Goal: Information Seeking & Learning: Find specific fact

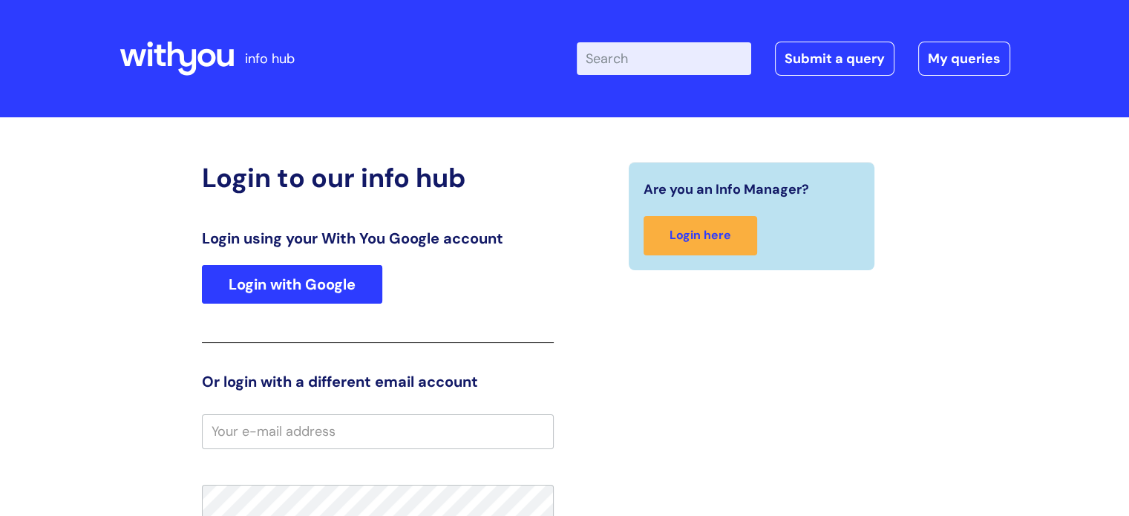
click at [294, 293] on link "Login with Google" at bounding box center [292, 284] width 180 height 39
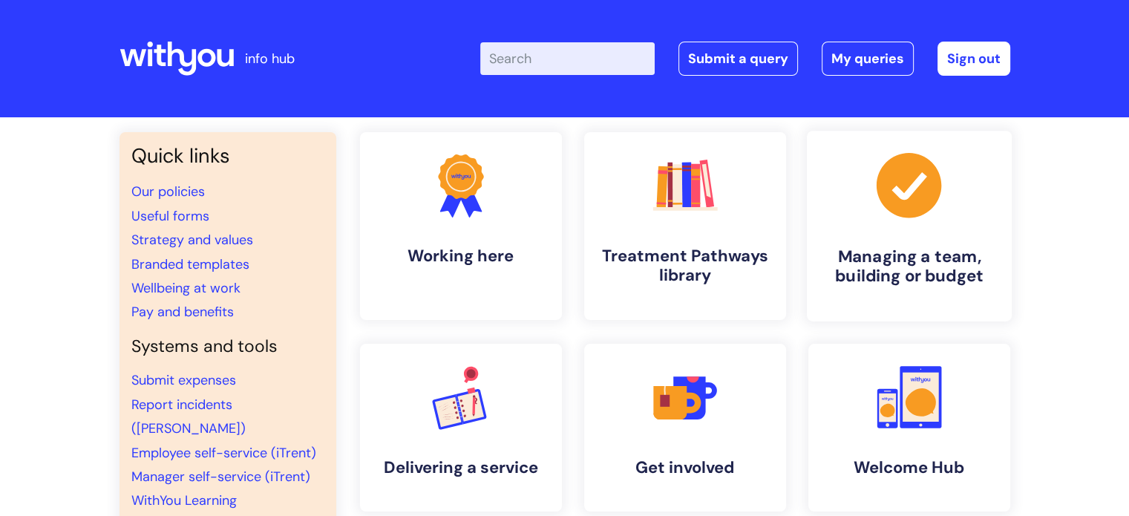
click at [870, 245] on link ".cls-1{fill:#a53144;stroke-width:0px;} Managing a team, building or budget" at bounding box center [908, 226] width 205 height 191
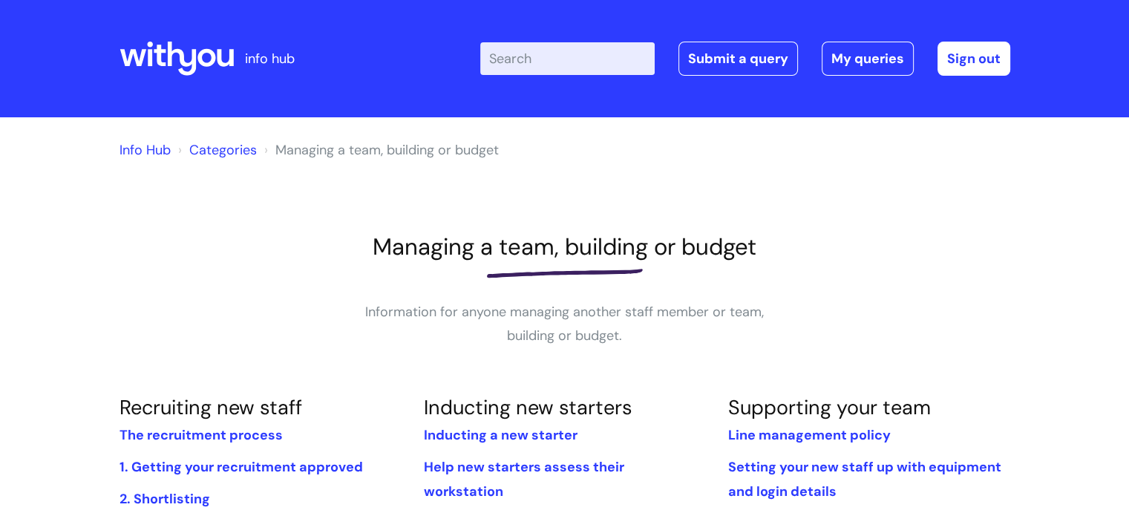
scroll to position [98, 0]
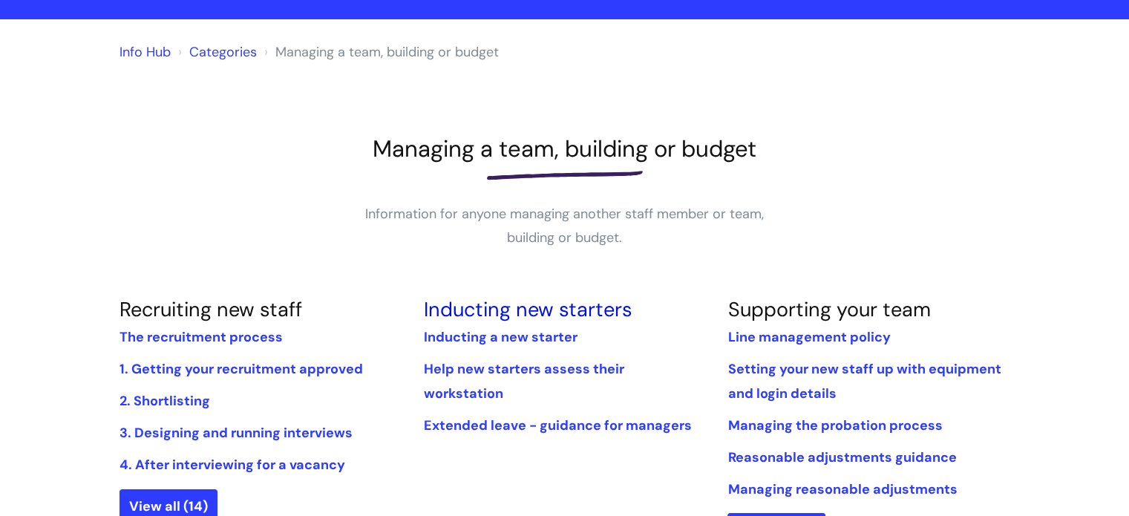
click at [502, 312] on link "Inducting new starters" at bounding box center [527, 309] width 208 height 26
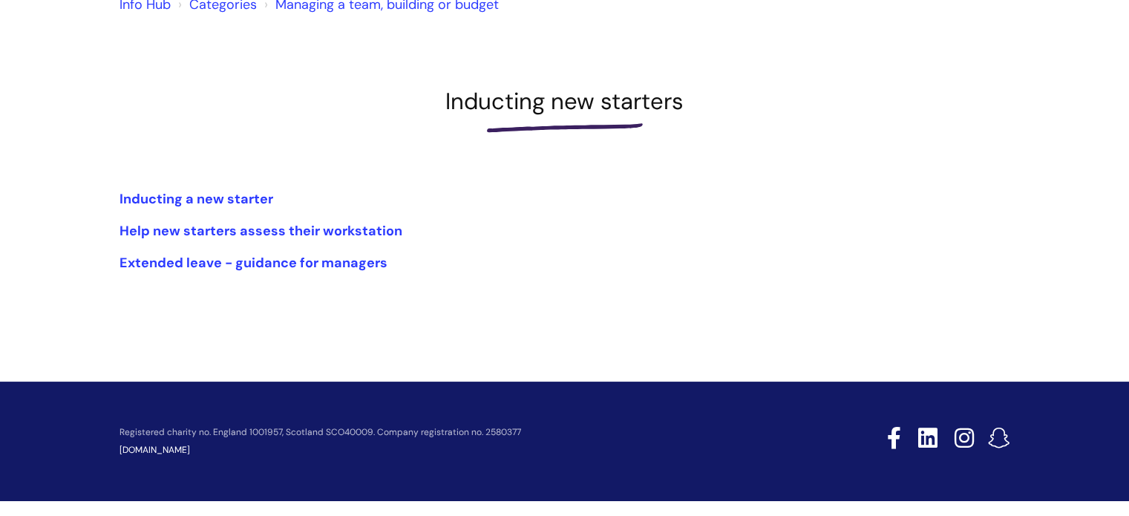
scroll to position [154, 0]
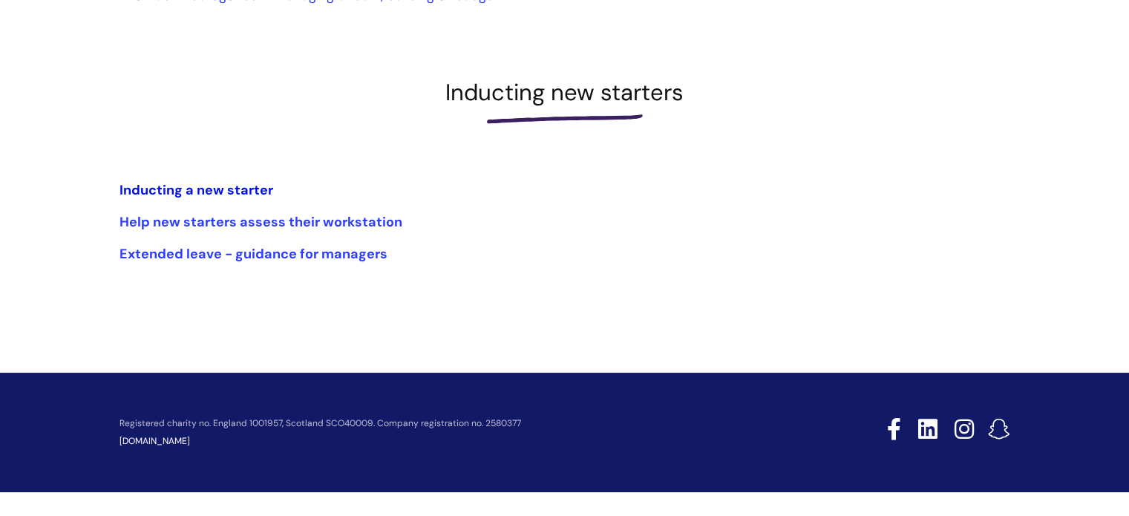
click at [214, 185] on link "Inducting a new starter" at bounding box center [196, 190] width 154 height 18
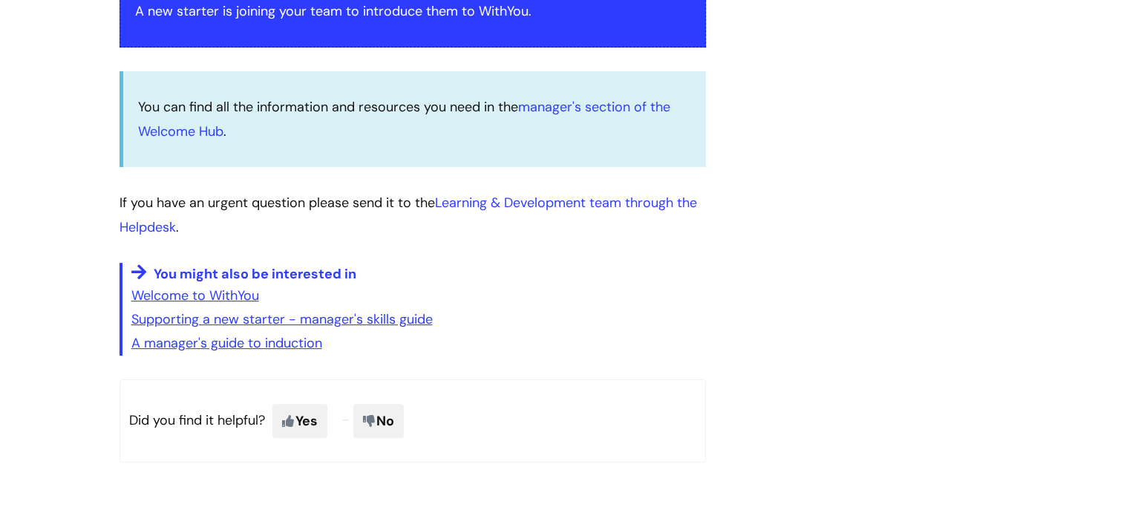
scroll to position [335, 0]
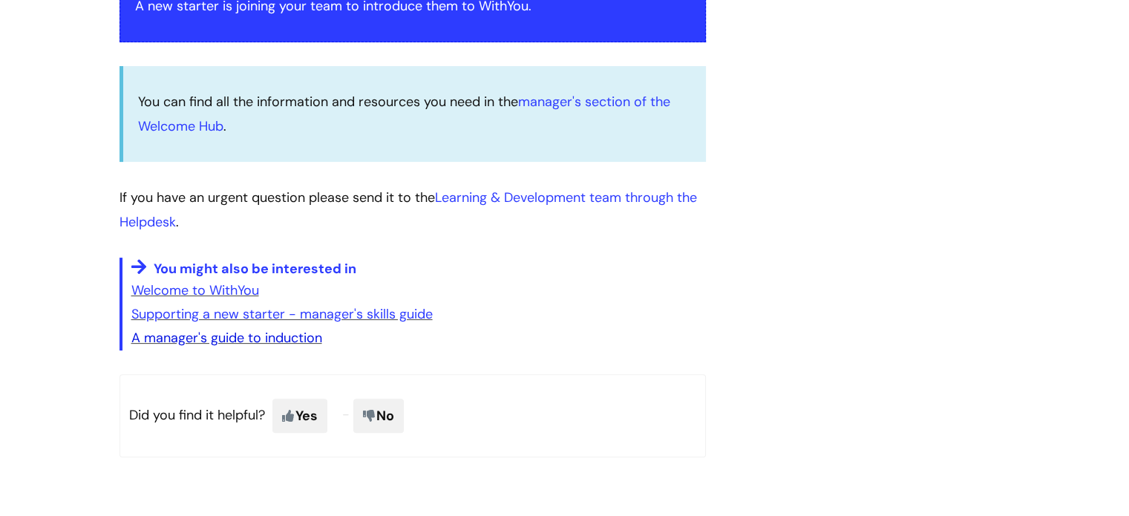
click at [263, 337] on link "A manager's guide to induction" at bounding box center [226, 338] width 191 height 18
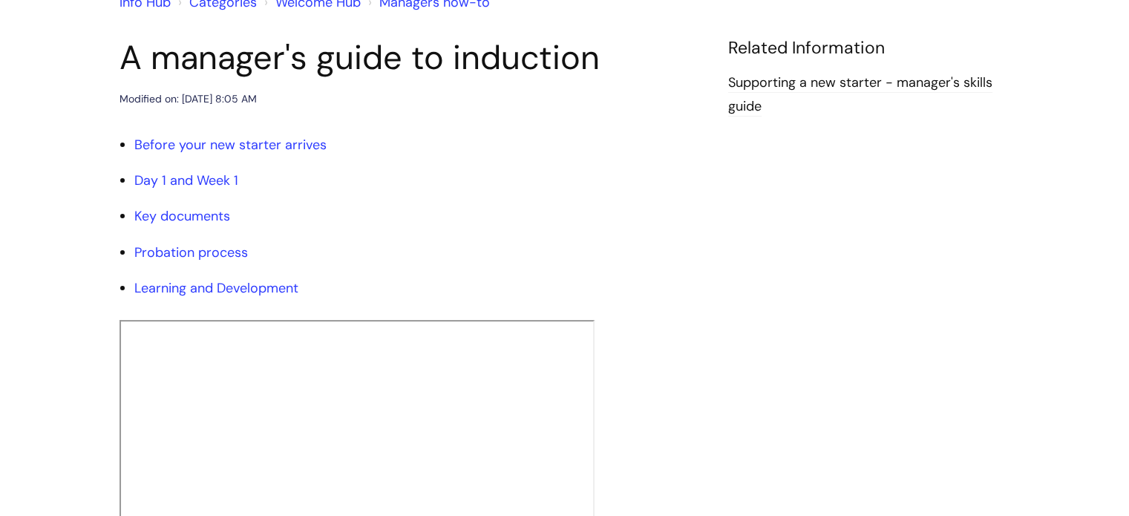
scroll to position [148, 0]
click at [209, 254] on link "Probation process" at bounding box center [191, 252] width 114 height 18
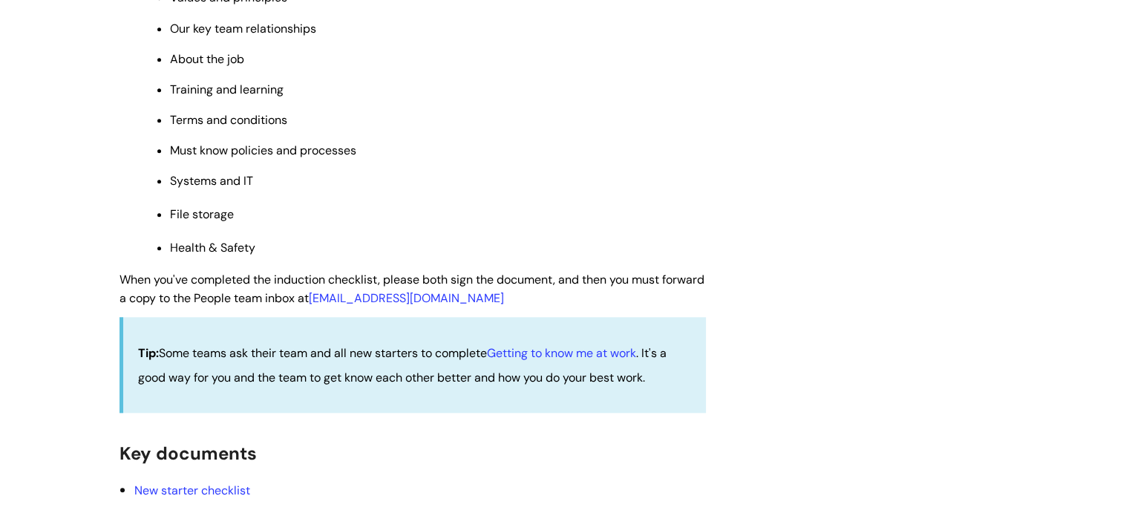
scroll to position [1068, 0]
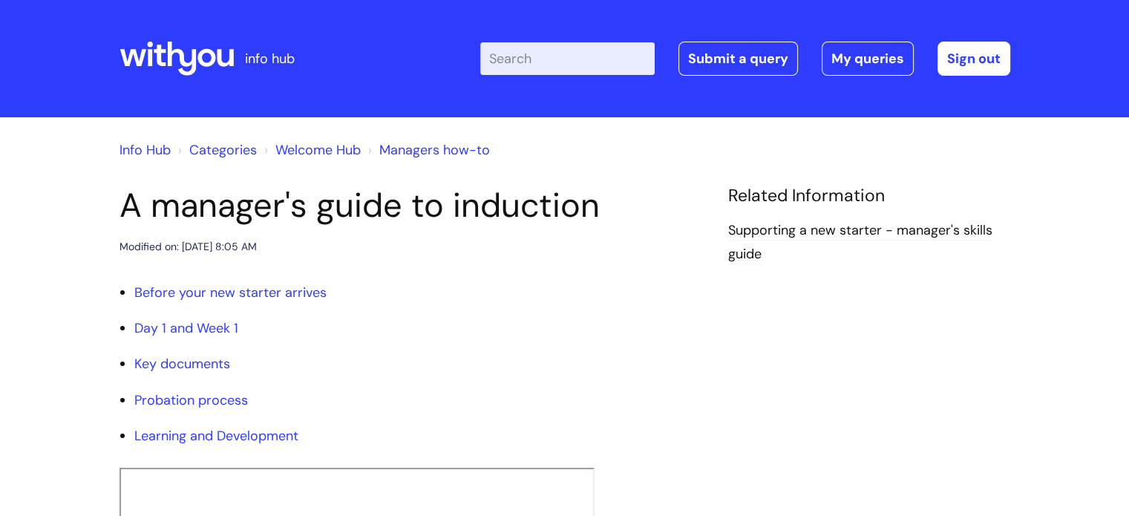
click at [330, 149] on link "Welcome Hub" at bounding box center [317, 150] width 85 height 18
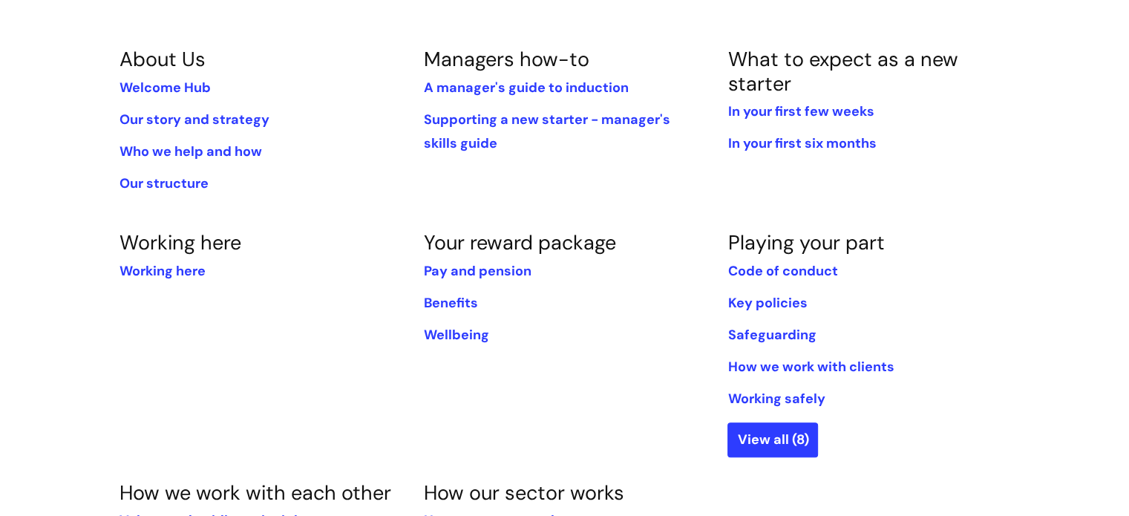
scroll to position [323, 0]
click at [756, 142] on link "In your first six months" at bounding box center [801, 143] width 148 height 18
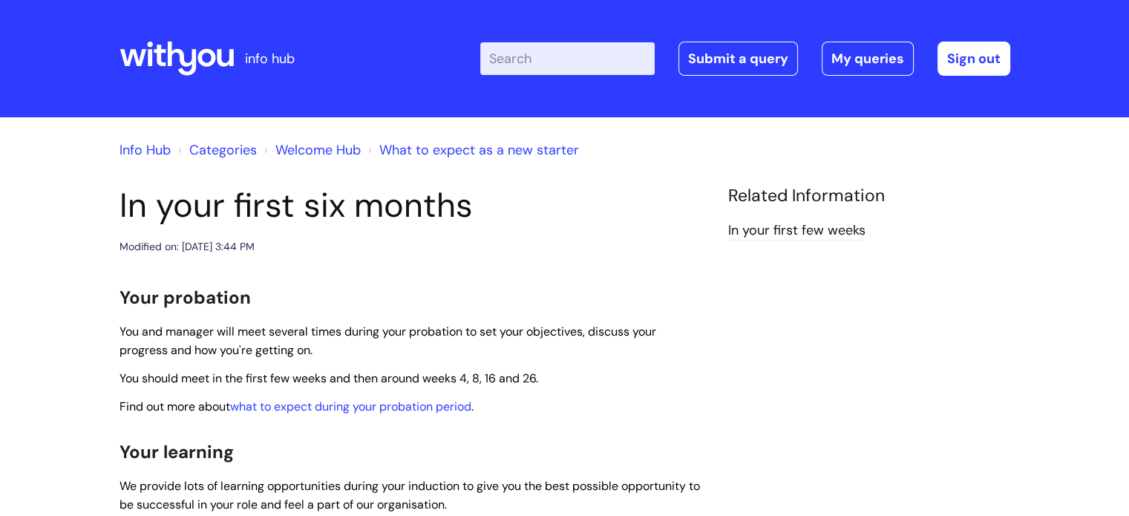
click at [338, 152] on link "Welcome Hub" at bounding box center [317, 150] width 85 height 18
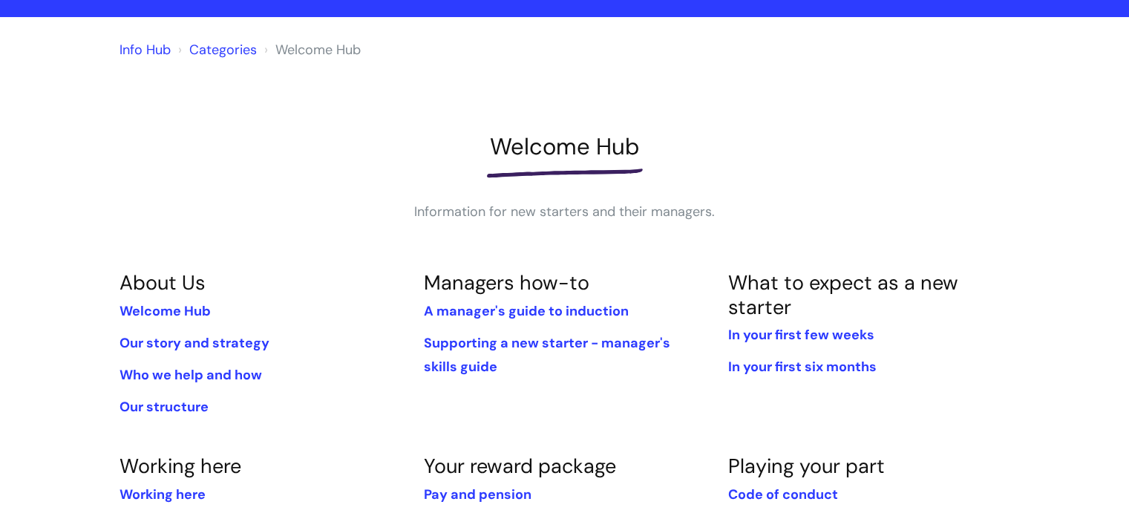
scroll to position [99, 0]
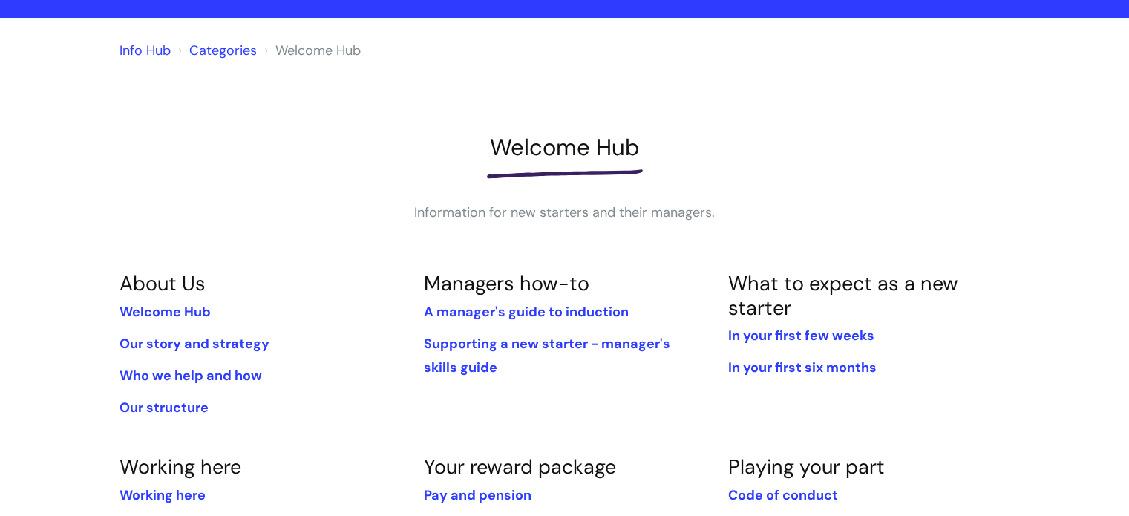
click at [225, 51] on link "Categories" at bounding box center [223, 51] width 68 height 18
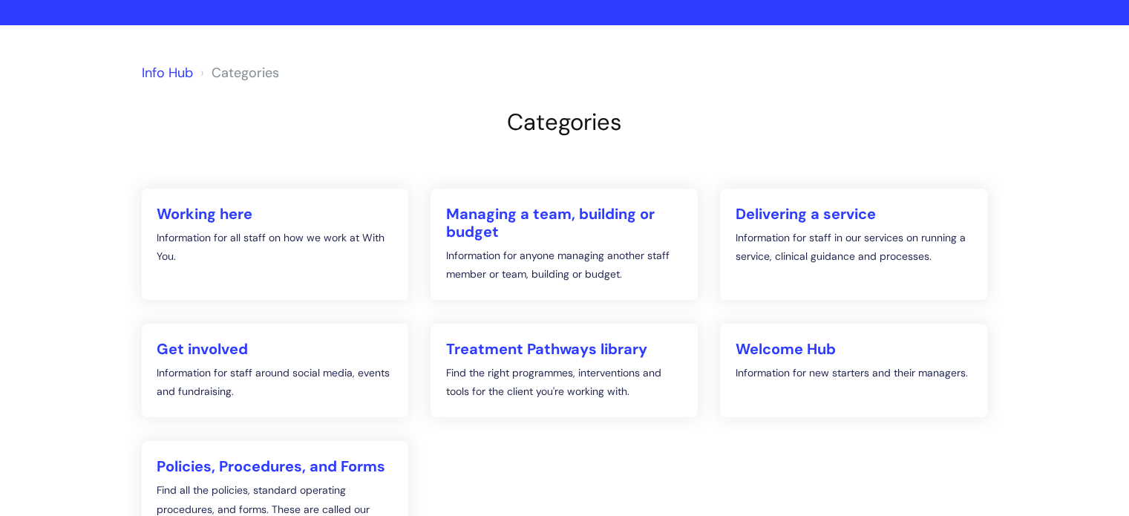
scroll to position [94, 0]
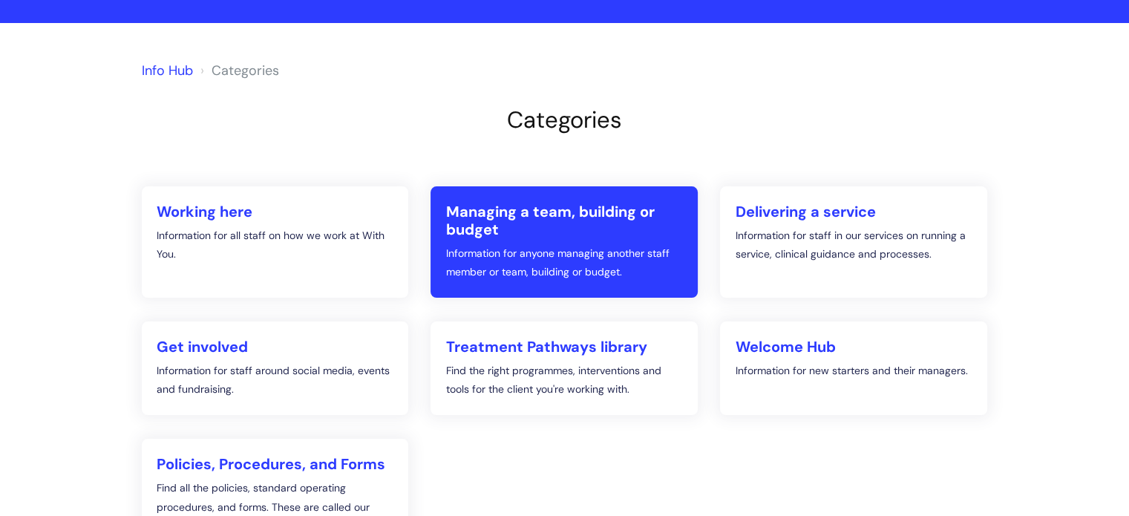
click at [459, 220] on h2 "Managing a team, building or budget" at bounding box center [563, 221] width 237 height 36
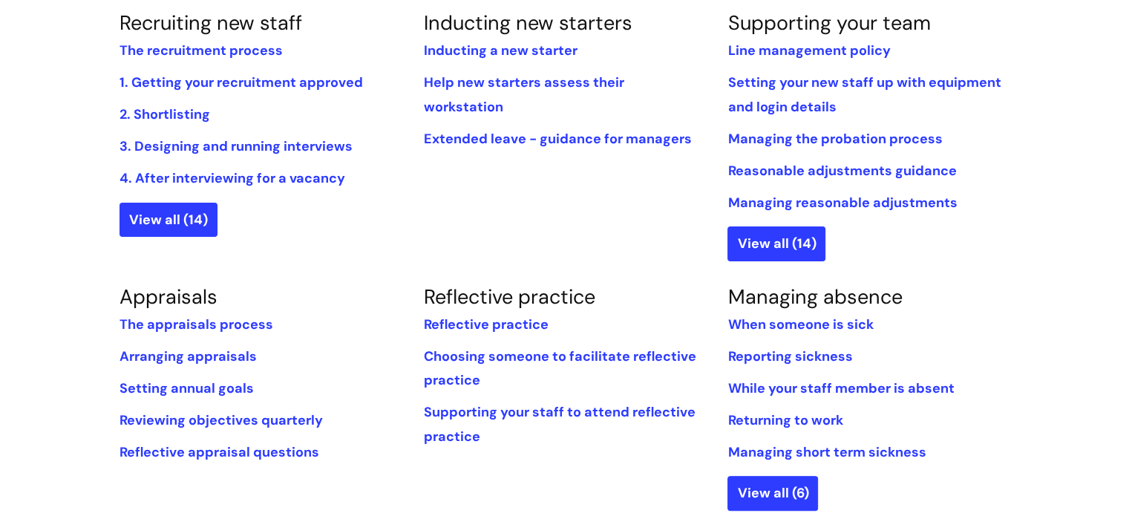
scroll to position [361, 0]
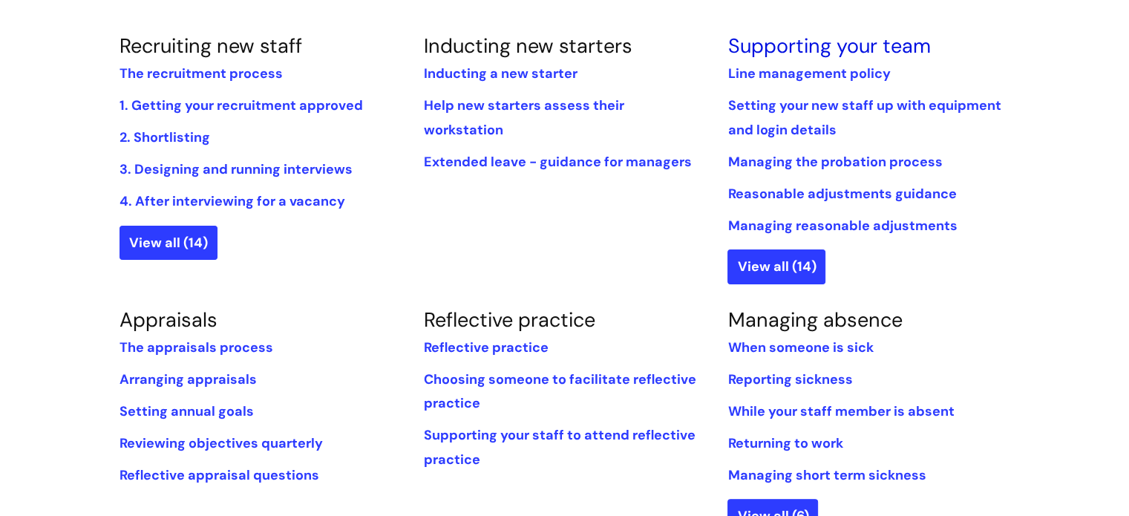
click at [792, 48] on link "Supporting your team" at bounding box center [828, 46] width 203 height 26
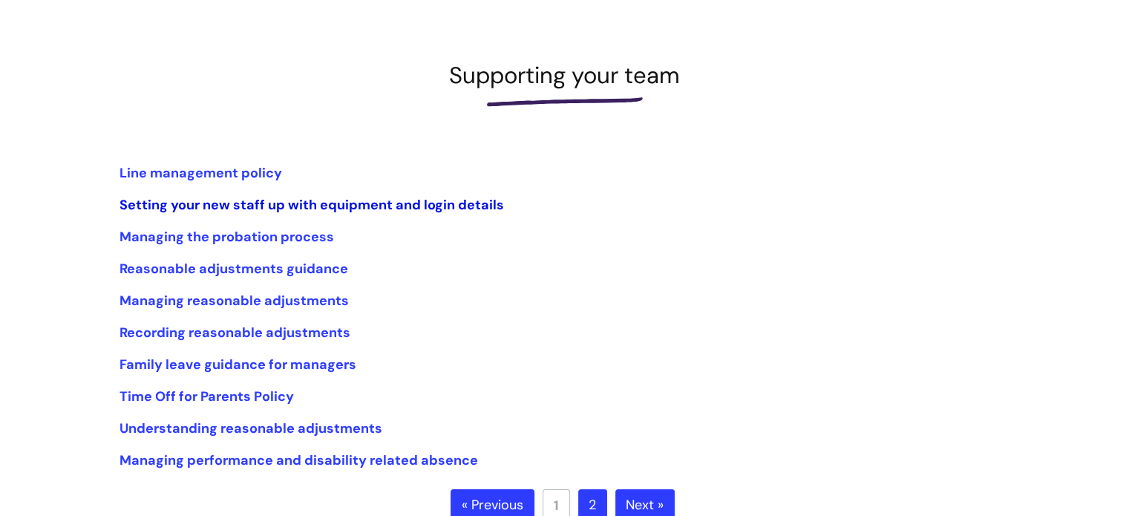
scroll to position [172, 0]
click at [217, 171] on link "Line management policy" at bounding box center [200, 172] width 162 height 18
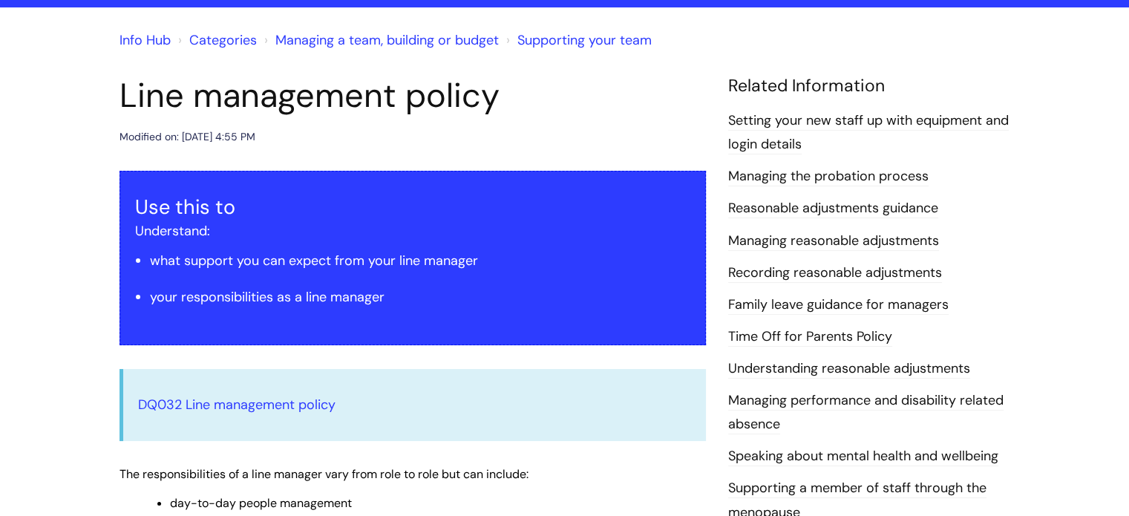
scroll to position [110, 0]
click at [363, 43] on link "Managing a team, building or budget" at bounding box center [386, 40] width 223 height 18
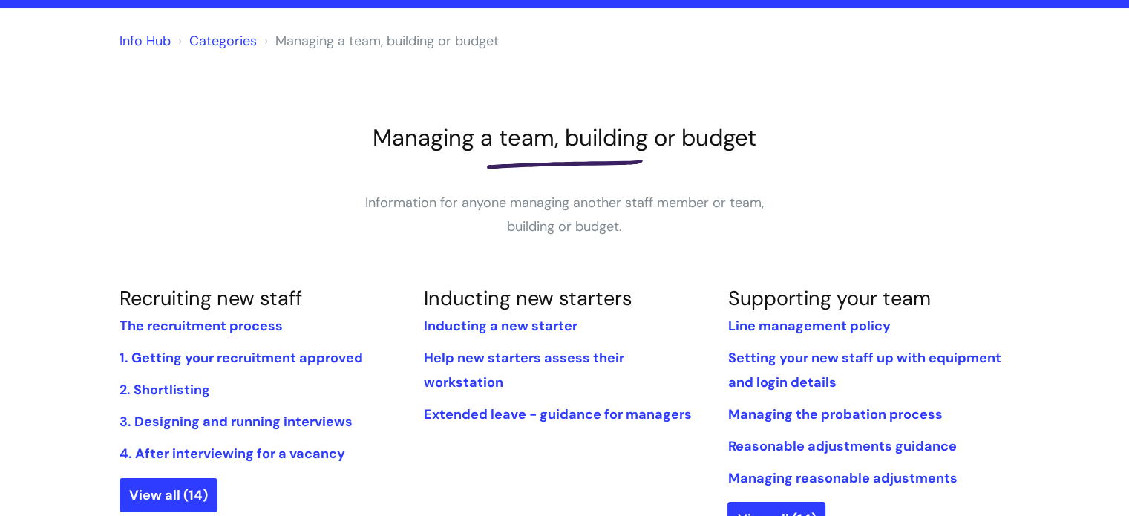
scroll to position [157, 0]
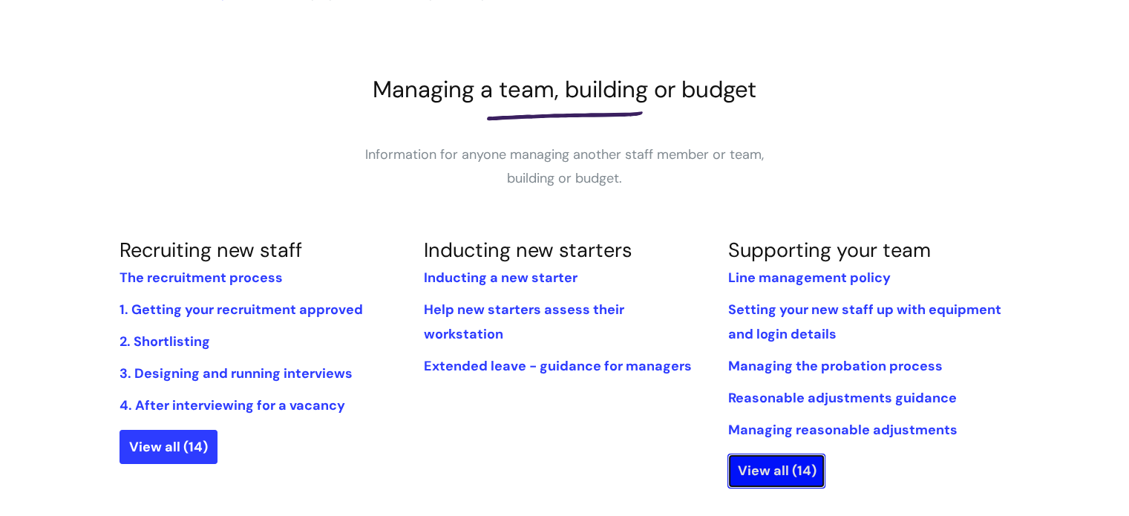
click at [763, 467] on link "View all (14)" at bounding box center [776, 470] width 98 height 34
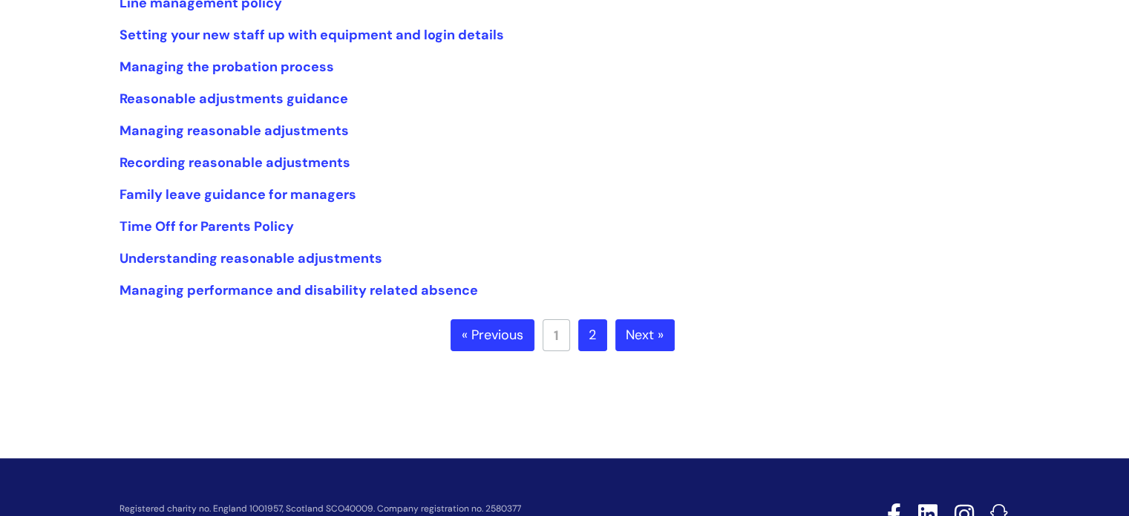
scroll to position [343, 0]
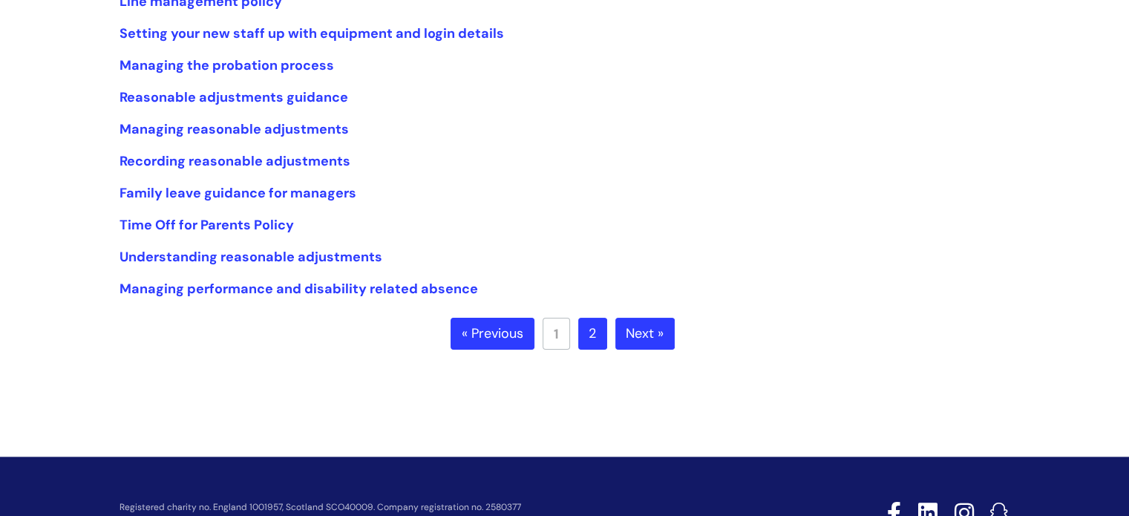
click at [640, 335] on link "Next »" at bounding box center [644, 334] width 59 height 33
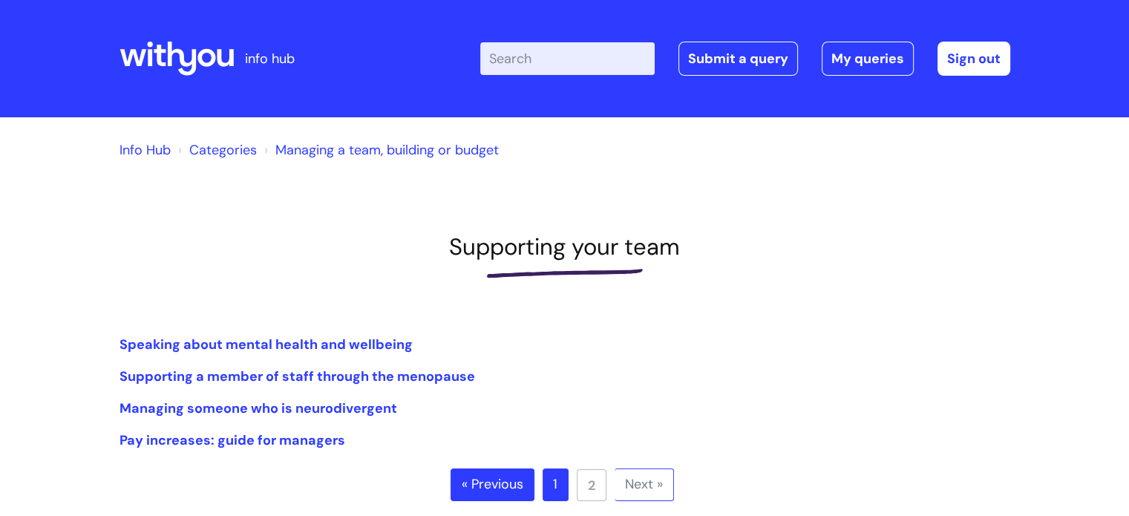
click at [320, 154] on link "Managing a team, building or budget" at bounding box center [386, 150] width 223 height 18
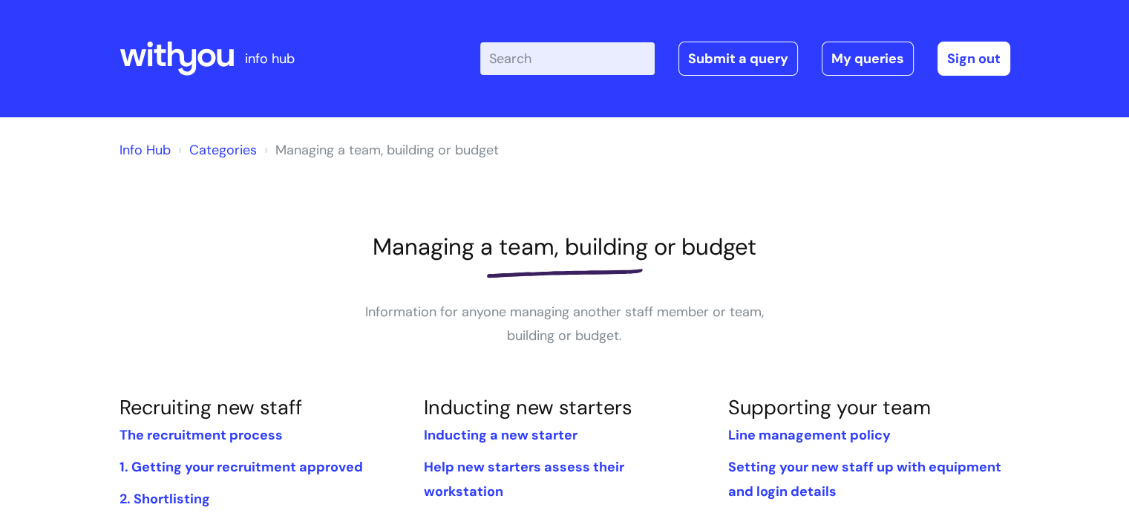
click at [540, 56] on input "Enter your search term here..." at bounding box center [567, 58] width 174 height 33
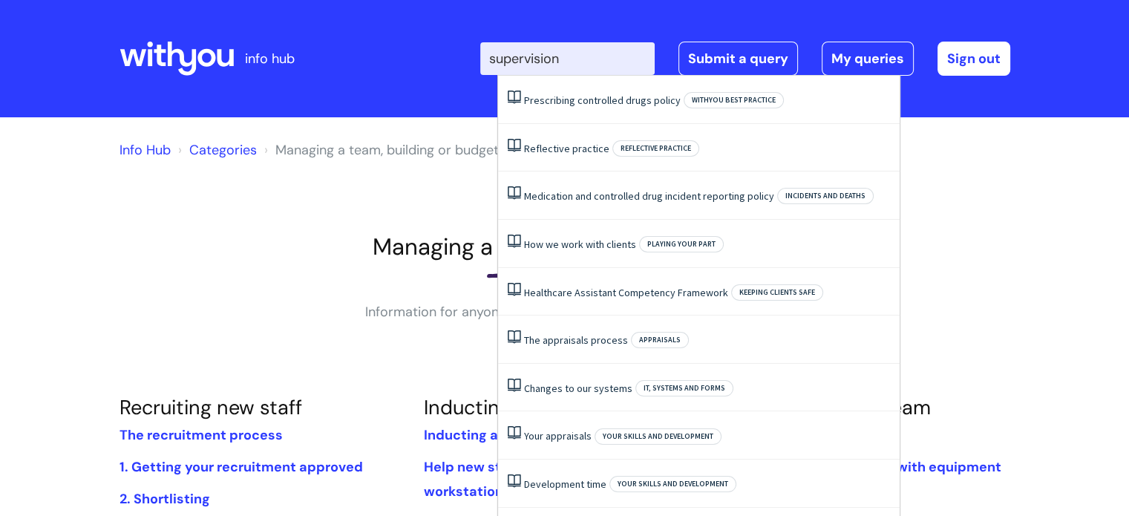
type input "supervision"
click button "Search" at bounding box center [0, 0] width 0 height 0
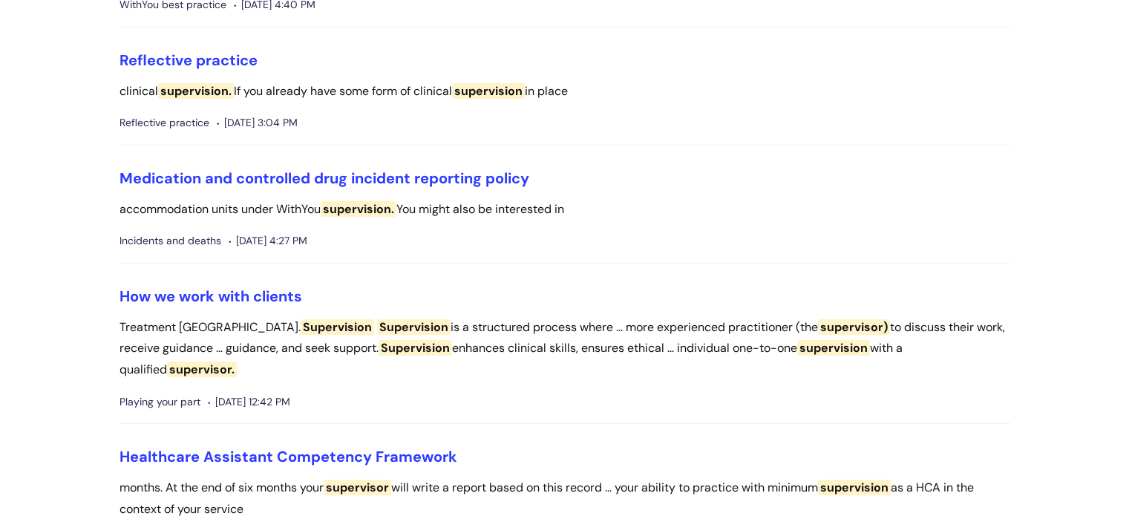
scroll to position [233, 0]
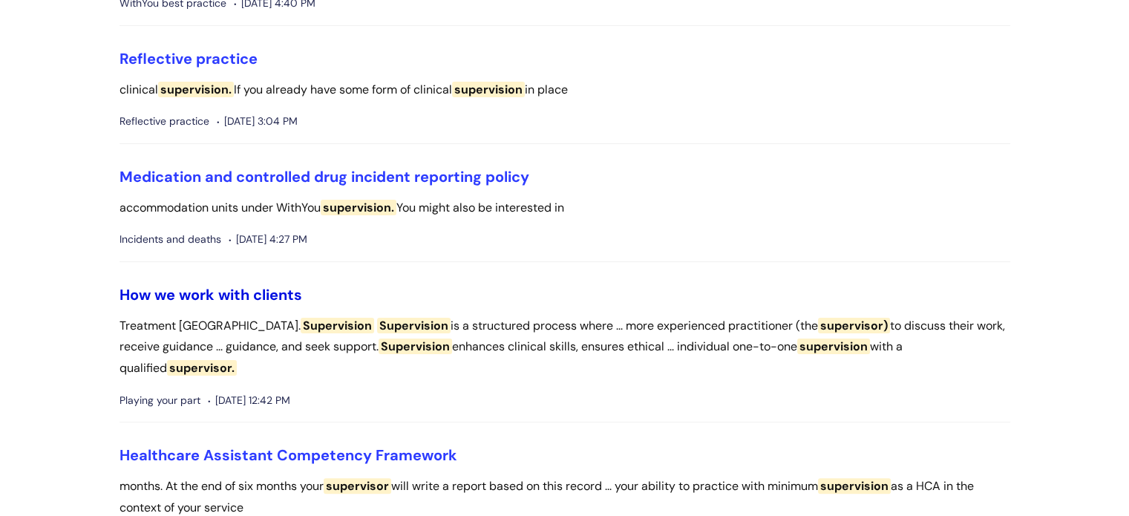
click at [186, 290] on link "How we work with clients" at bounding box center [210, 294] width 183 height 19
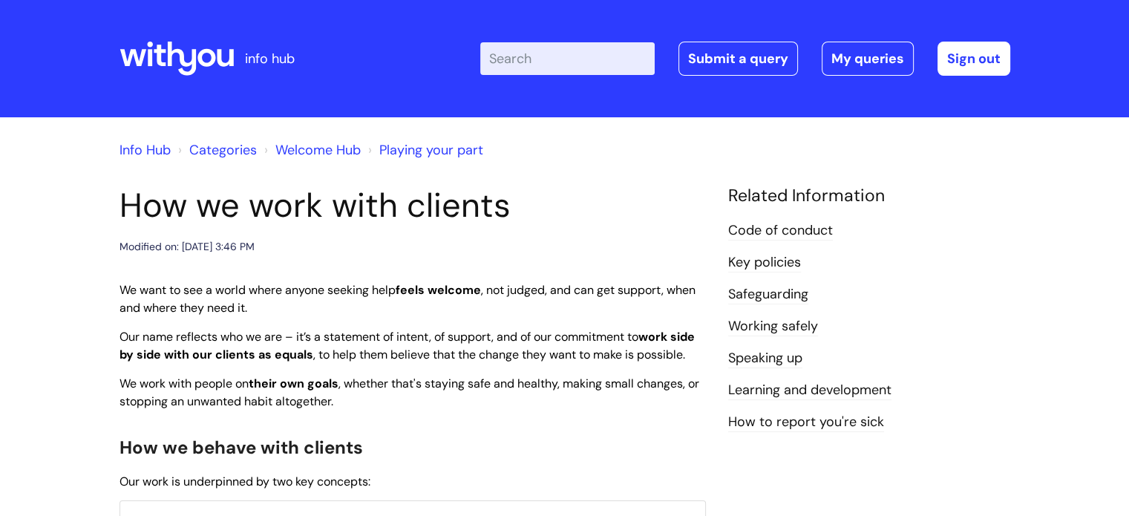
click at [186, 290] on span "We want to see a world where anyone seeking help feels welcome , not judged, an…" at bounding box center [407, 299] width 576 height 34
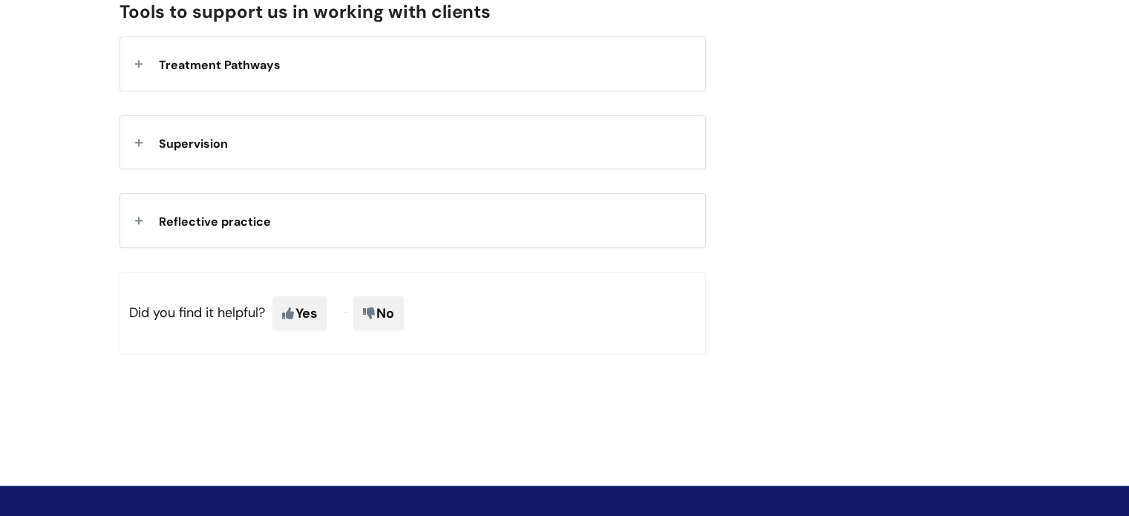
scroll to position [1458, 0]
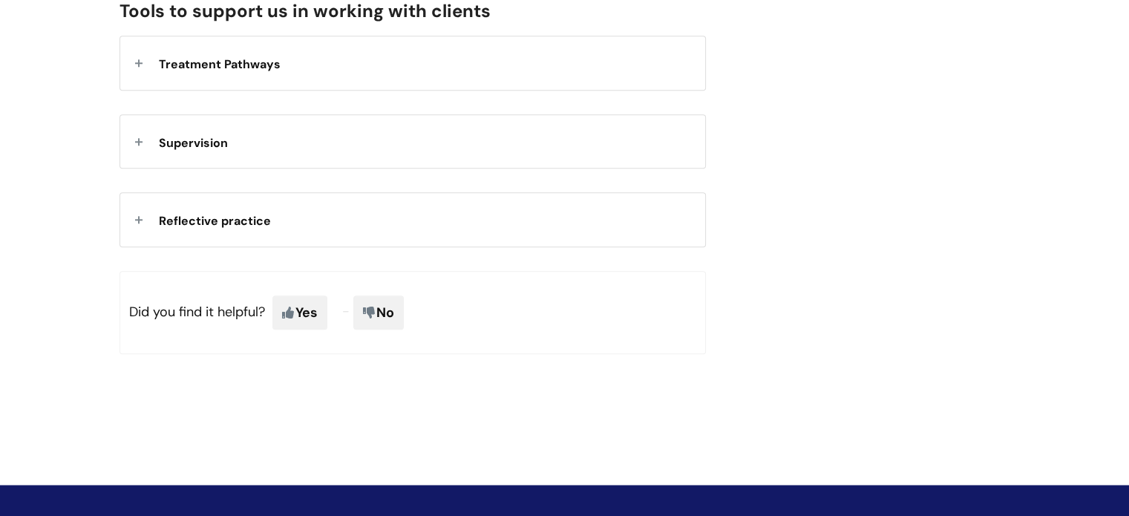
click at [169, 151] on span "Supervision" at bounding box center [193, 143] width 69 height 16
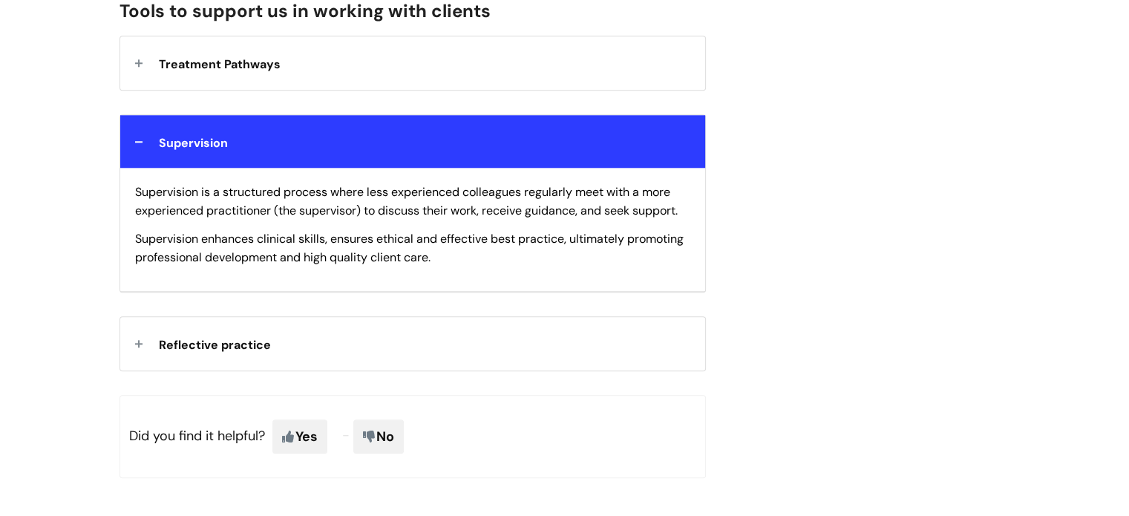
click at [229, 155] on div "Supervision" at bounding box center [412, 141] width 585 height 53
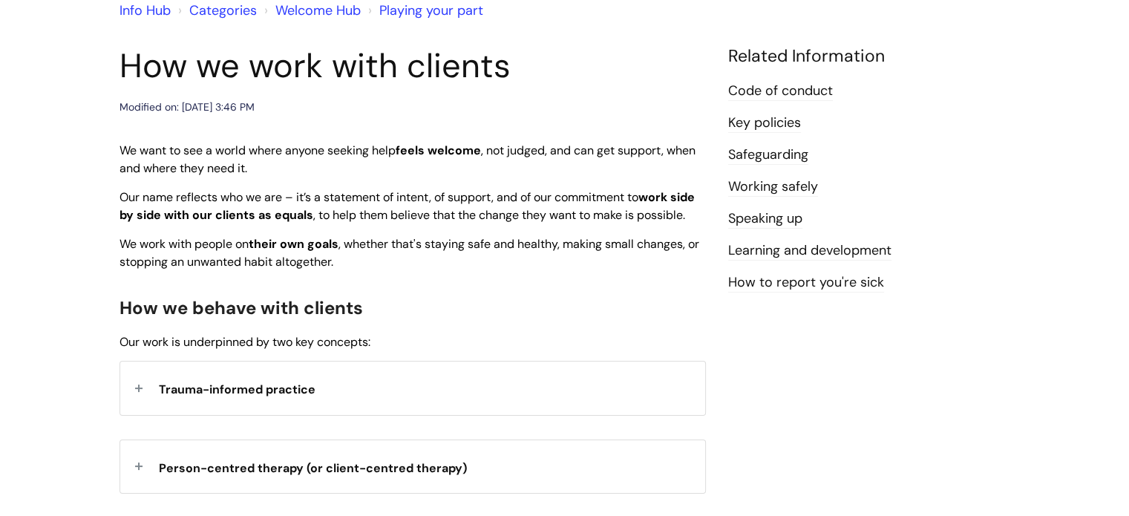
scroll to position [0, 0]
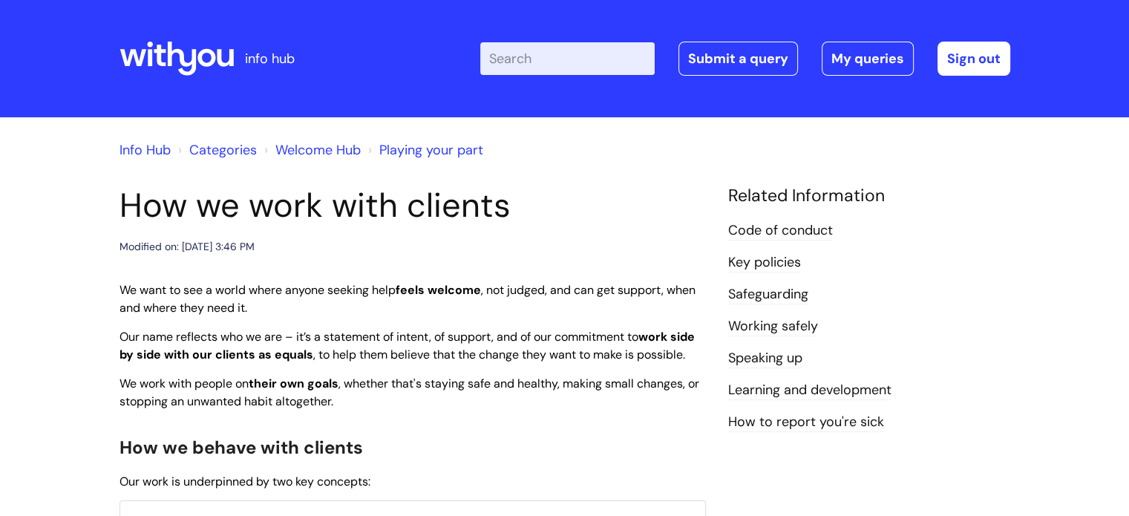
click at [516, 59] on input "Enter your search term here..." at bounding box center [567, 58] width 174 height 33
type input "supervision"
click button "Search" at bounding box center [0, 0] width 0 height 0
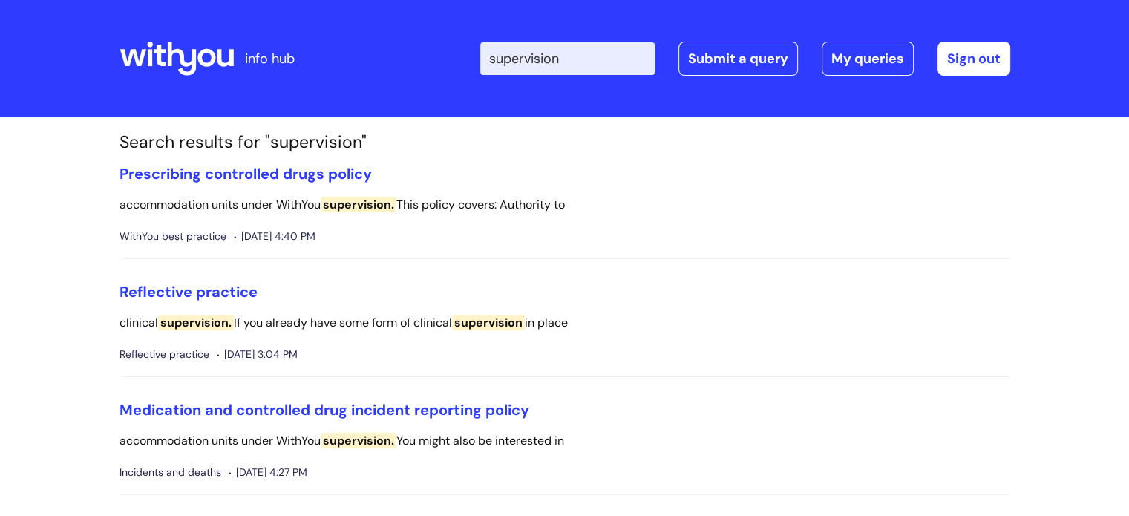
click at [611, 59] on input "supervision" at bounding box center [567, 58] width 174 height 33
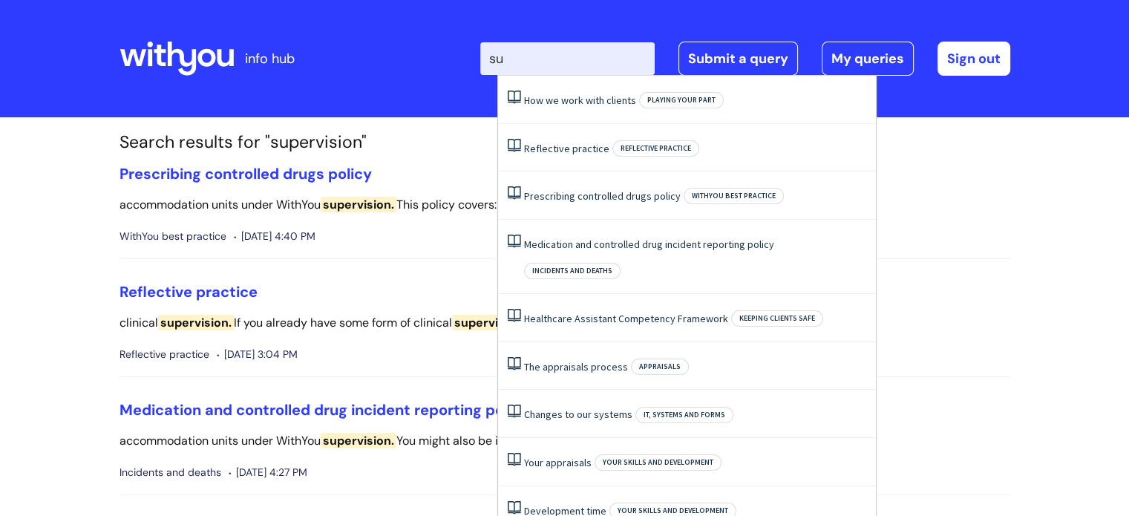
type input "s"
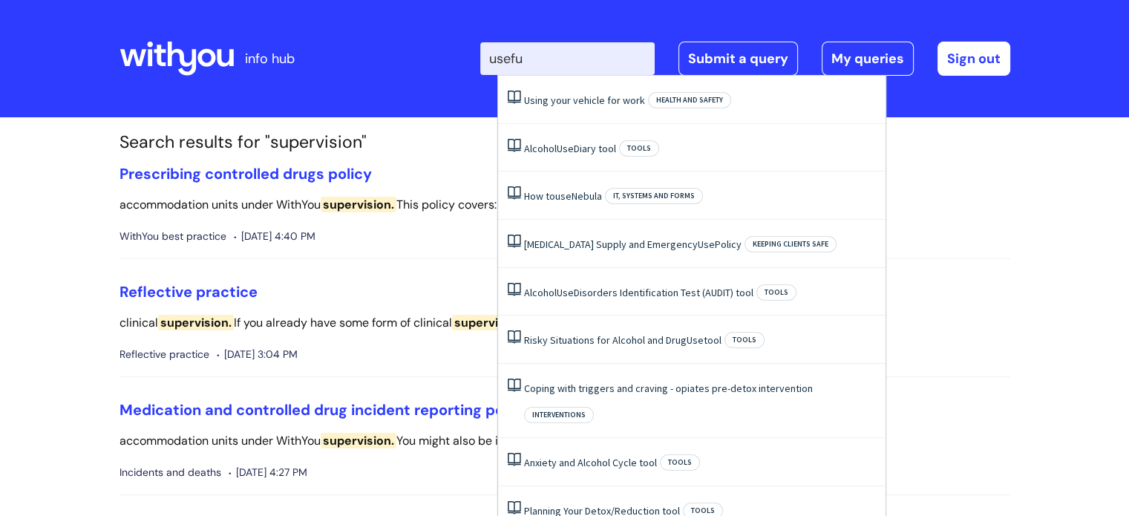
type input "useful"
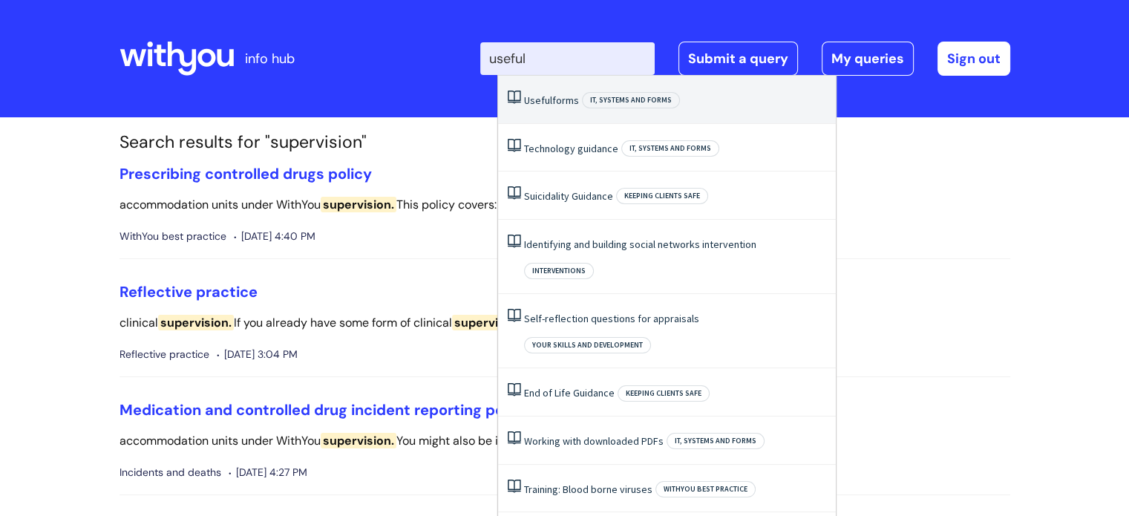
click at [551, 109] on li "Useful forms IT, systems and forms" at bounding box center [667, 100] width 338 height 48
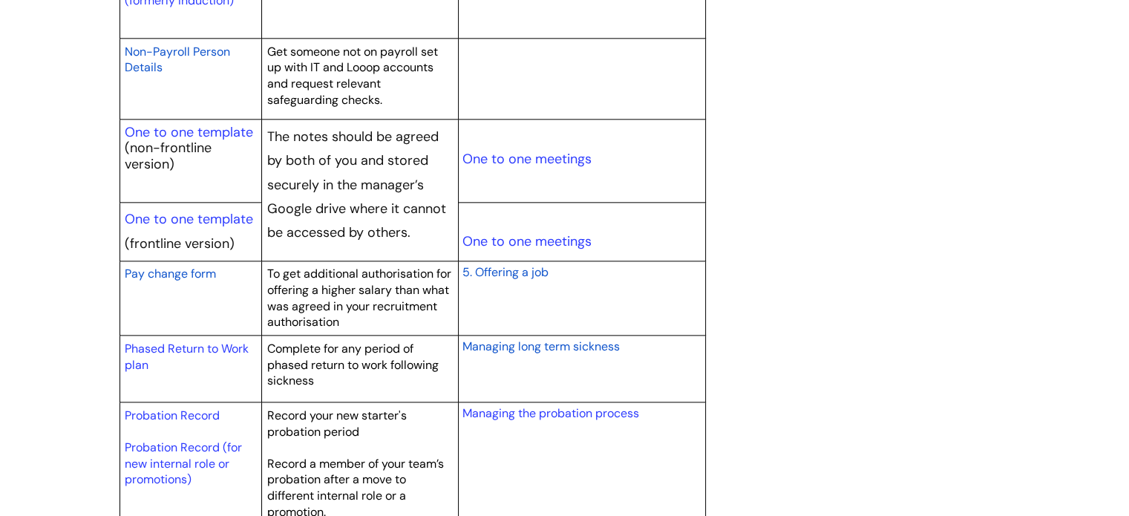
scroll to position [1775, 0]
click at [163, 219] on link "One to one template" at bounding box center [189, 219] width 128 height 18
